Goal: Task Accomplishment & Management: Use online tool/utility

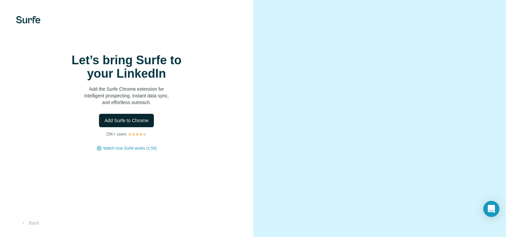
click at [133, 124] on span "Add Surfe to Chrome" at bounding box center [126, 120] width 44 height 7
click at [137, 124] on span "Add Surfe to Chrome" at bounding box center [126, 120] width 44 height 7
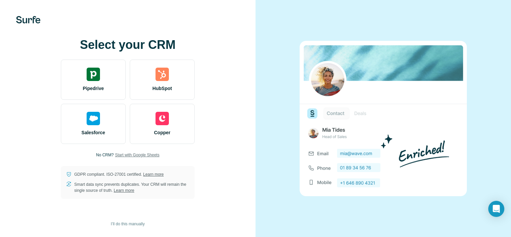
click at [150, 156] on span "Start with Google Sheets" at bounding box center [137, 155] width 44 height 6
